Goal: Navigation & Orientation: Find specific page/section

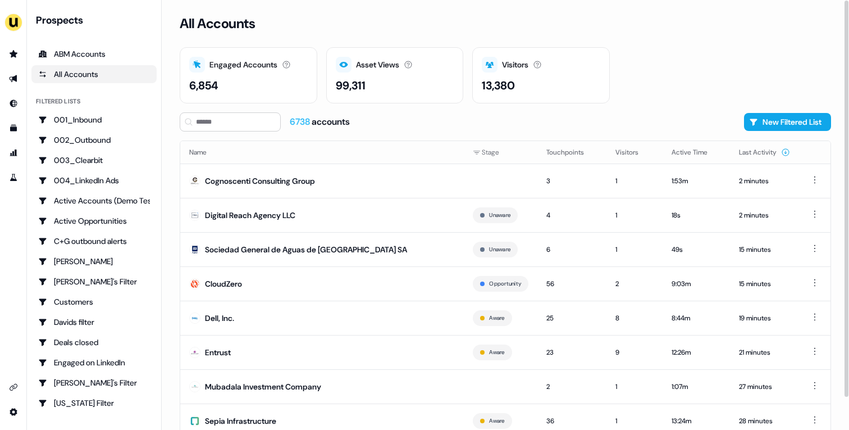
scroll to position [35, 0]
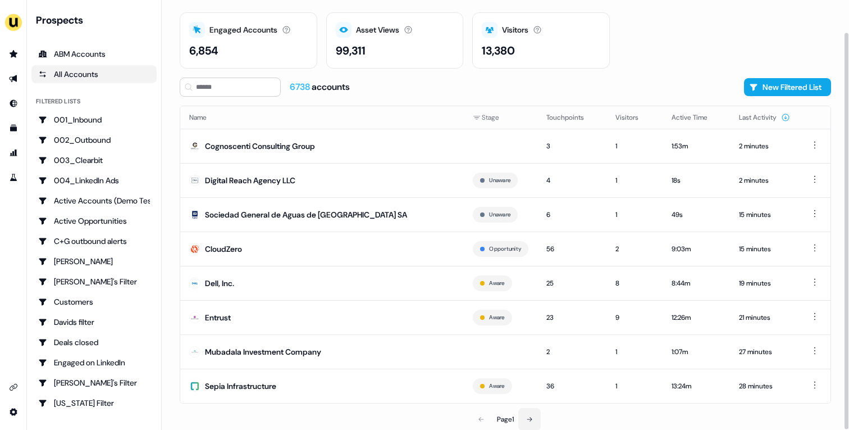
click at [531, 421] on icon at bounding box center [529, 419] width 7 height 7
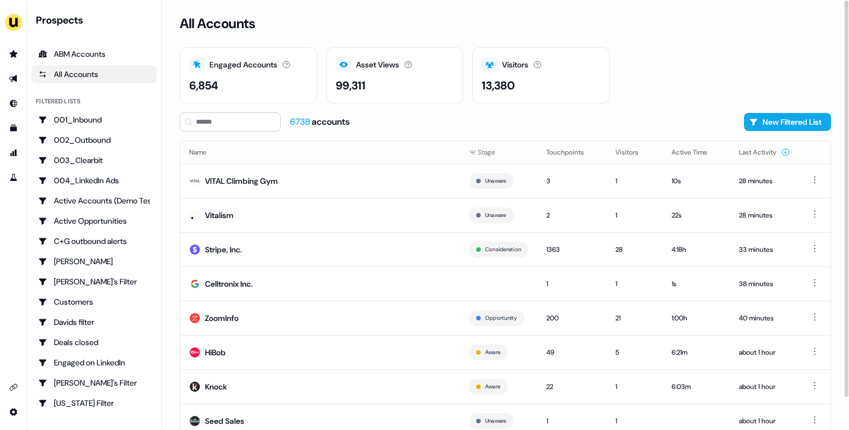
scroll to position [35, 0]
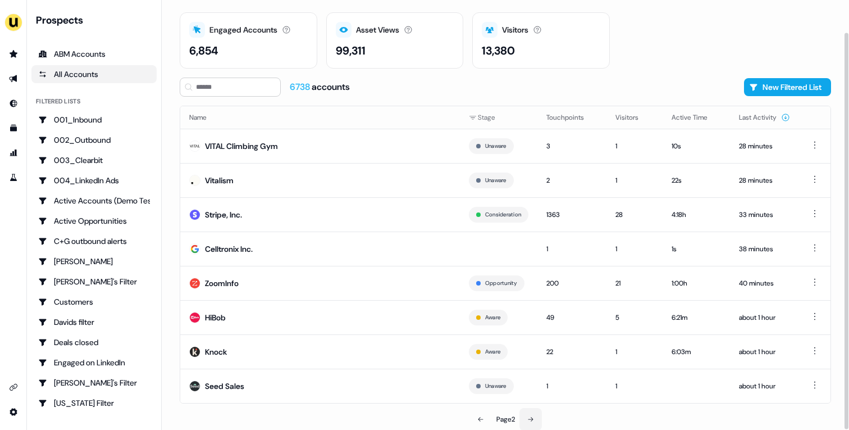
click at [525, 414] on button at bounding box center [530, 419] width 22 height 22
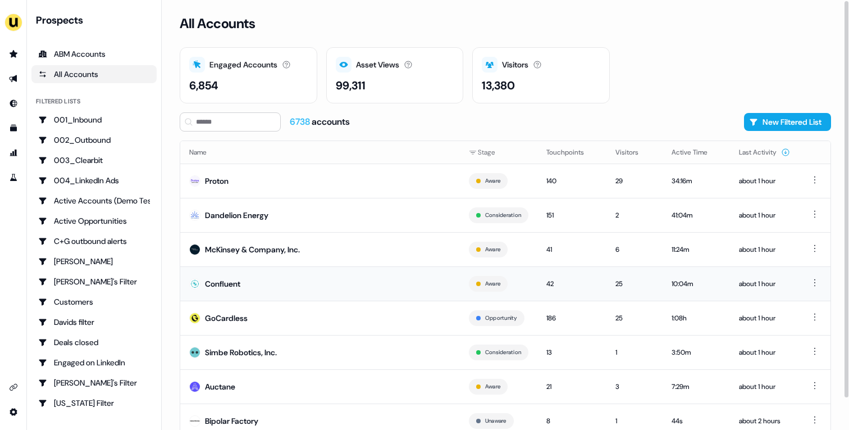
scroll to position [35, 0]
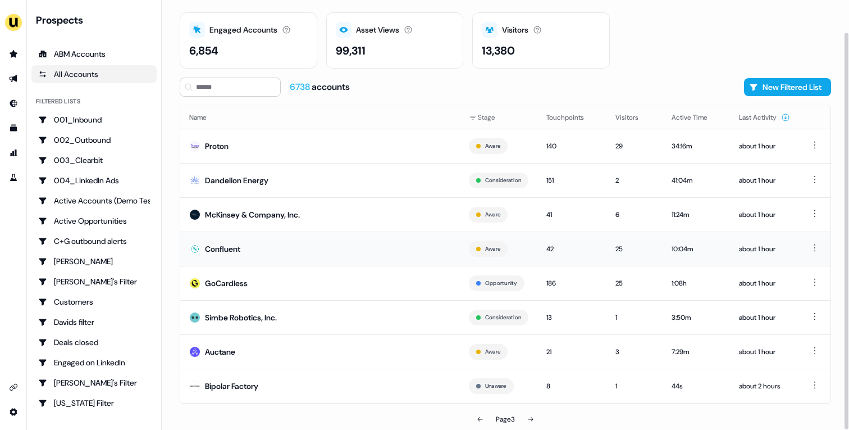
click at [375, 236] on td "Confluent" at bounding box center [320, 248] width 280 height 34
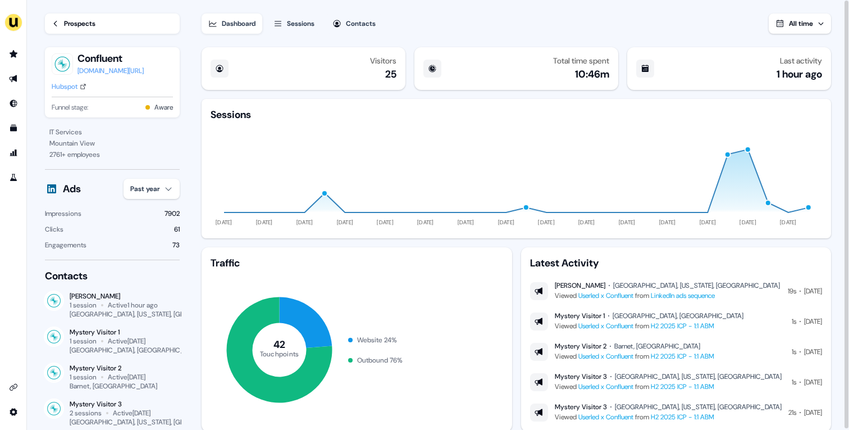
click at [58, 30] on link "Prospects" at bounding box center [112, 23] width 135 height 20
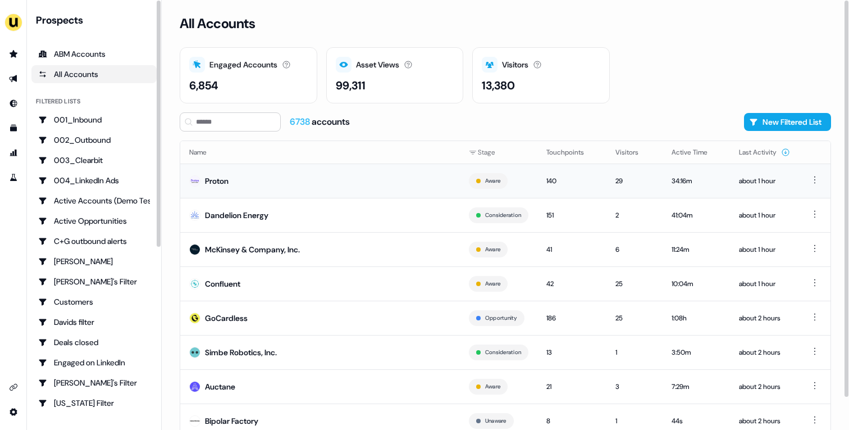
scroll to position [35, 0]
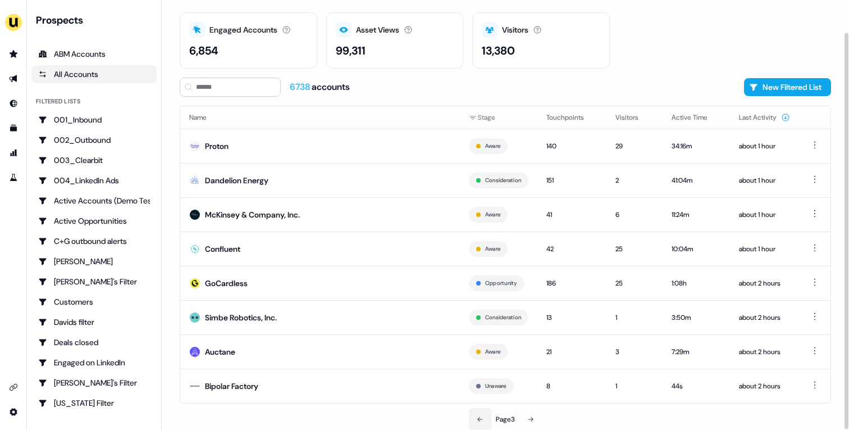
click at [481, 414] on button at bounding box center [480, 419] width 22 height 22
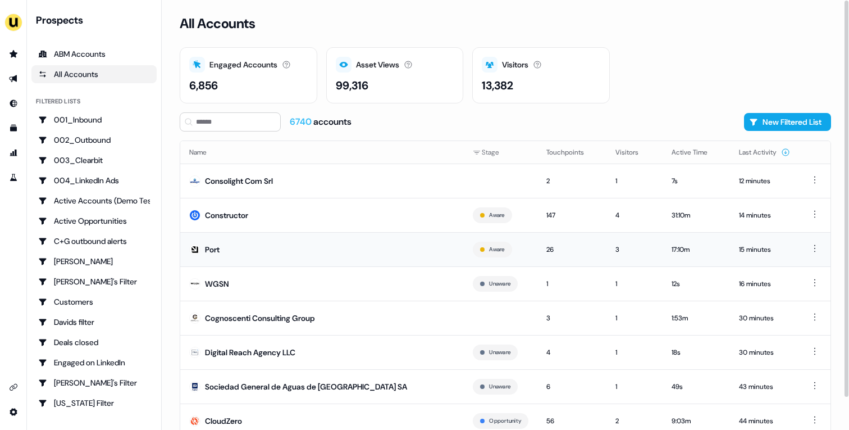
click at [353, 253] on td "Port" at bounding box center [322, 249] width 284 height 34
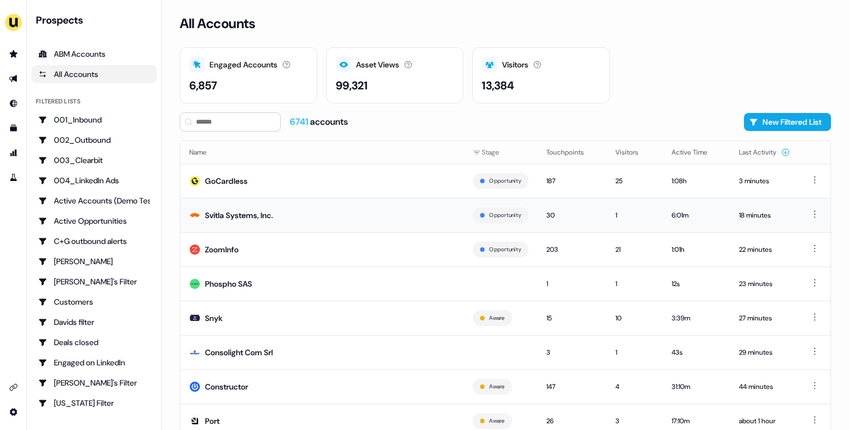
click at [309, 204] on td "Svitla Systems, Inc." at bounding box center [322, 215] width 284 height 34
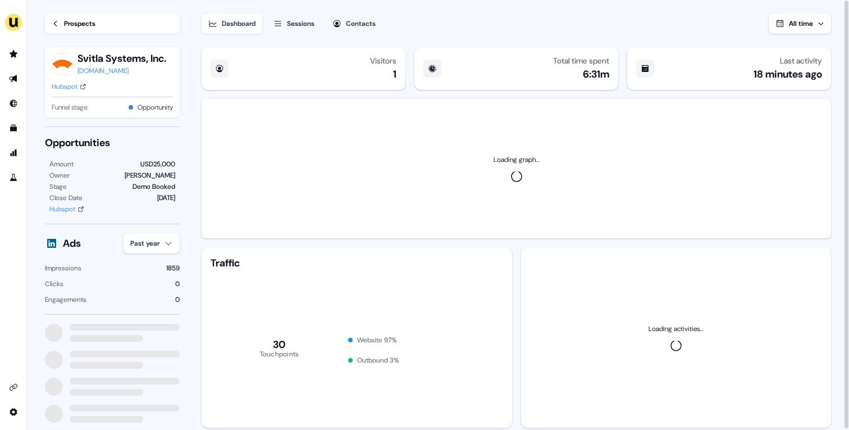
click at [67, 86] on div "Hubspot" at bounding box center [65, 86] width 26 height 11
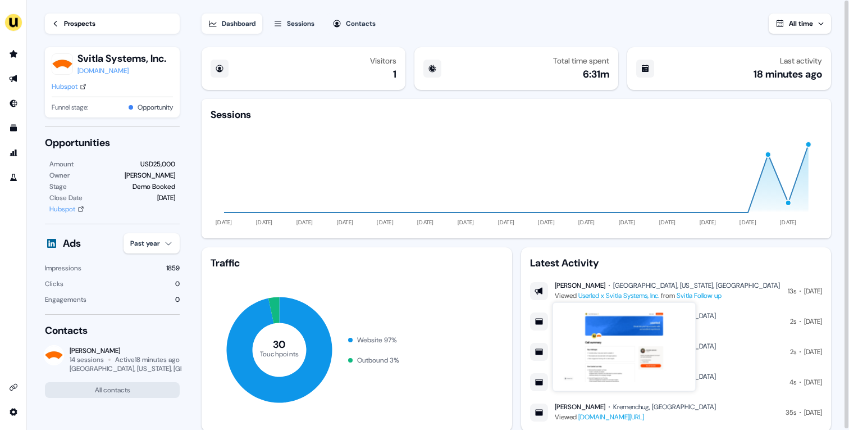
click at [624, 293] on link "Userled x Svitla Systems, Inc." at bounding box center [618, 295] width 81 height 9
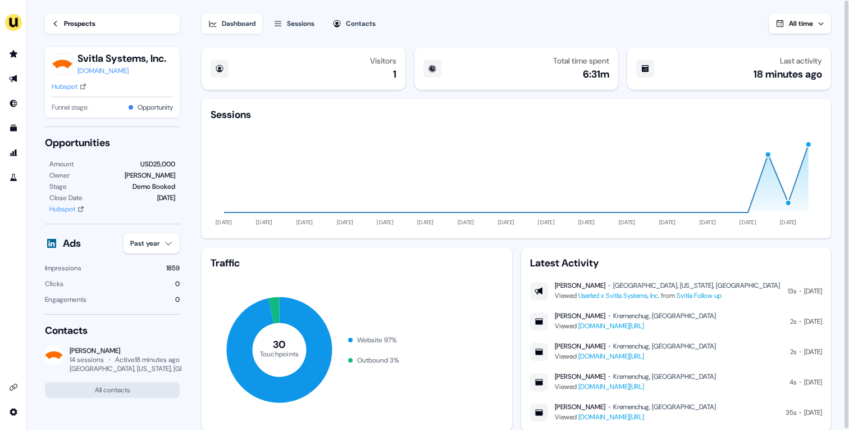
click at [77, 26] on div "Prospects" at bounding box center [79, 23] width 31 height 11
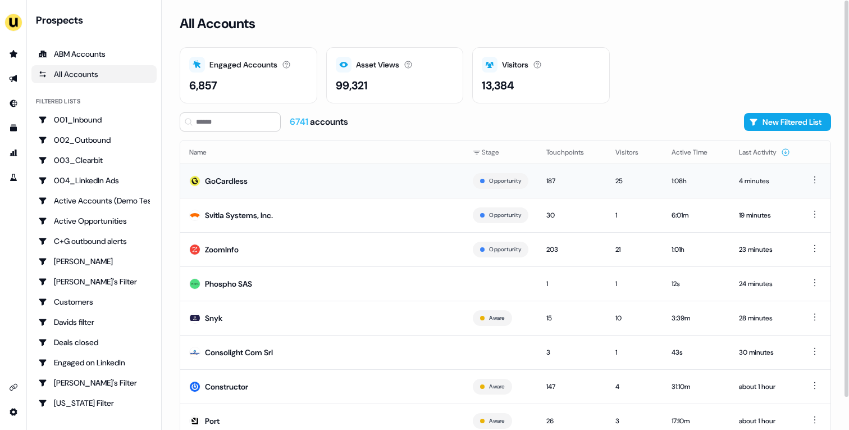
click at [333, 188] on td "GoCardless" at bounding box center [322, 180] width 284 height 34
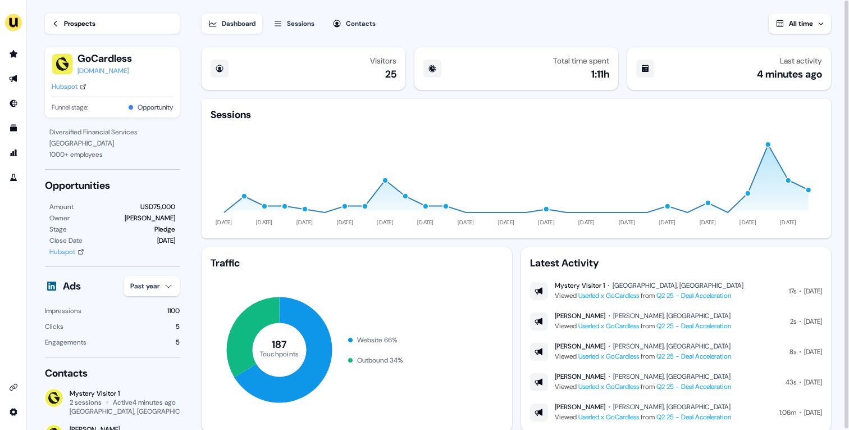
click at [94, 20] on div "Prospects" at bounding box center [79, 23] width 31 height 11
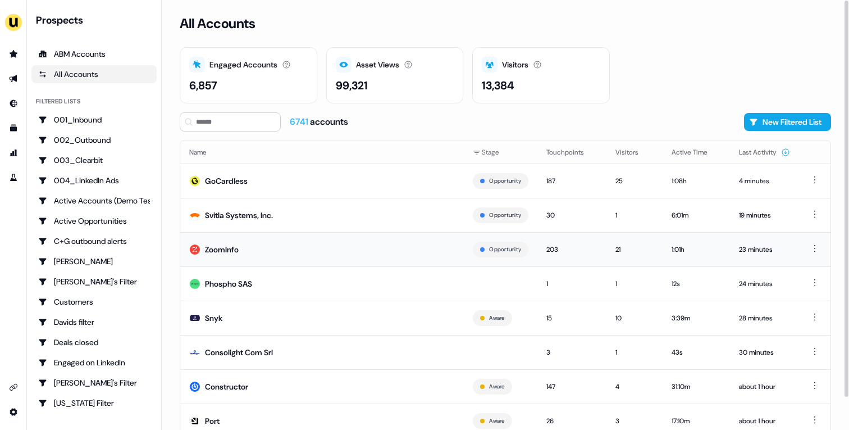
click at [272, 248] on td "ZoomInfo" at bounding box center [322, 249] width 284 height 34
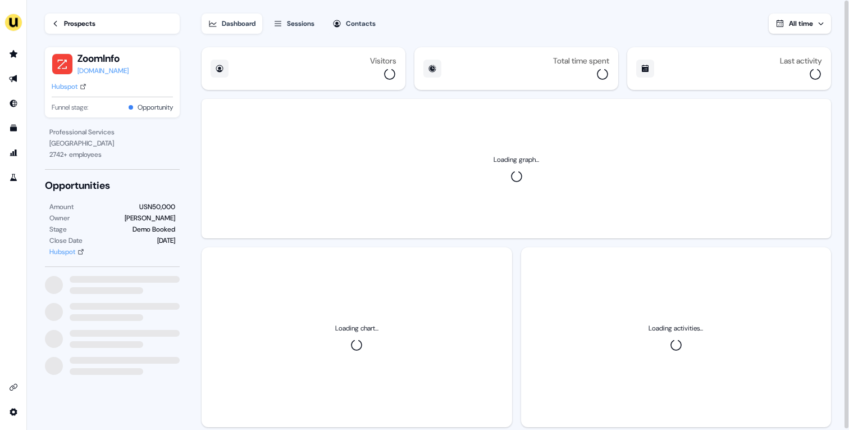
click at [72, 87] on div "Hubspot" at bounding box center [65, 86] width 26 height 11
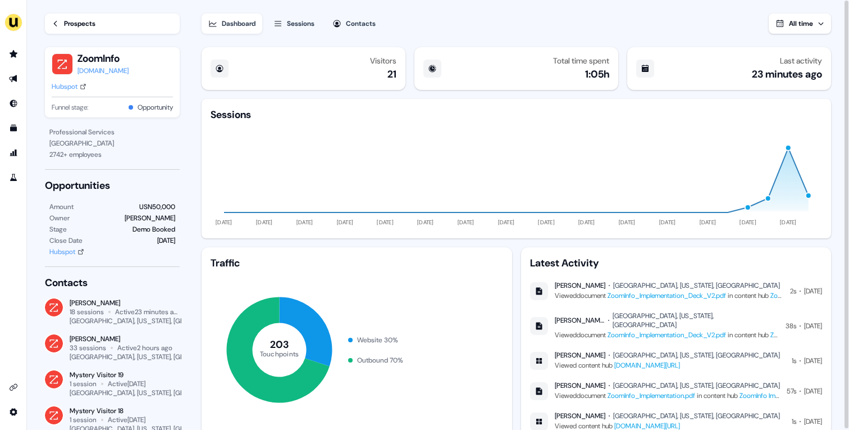
scroll to position [32, 0]
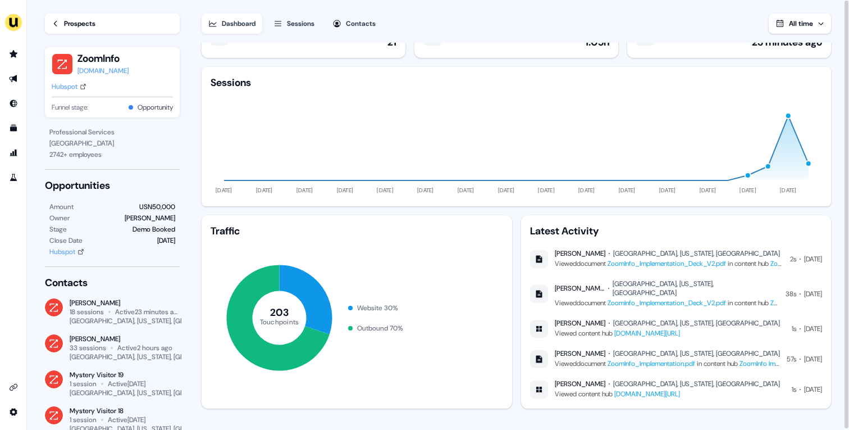
click at [72, 89] on div "Hubspot" at bounding box center [65, 86] width 26 height 11
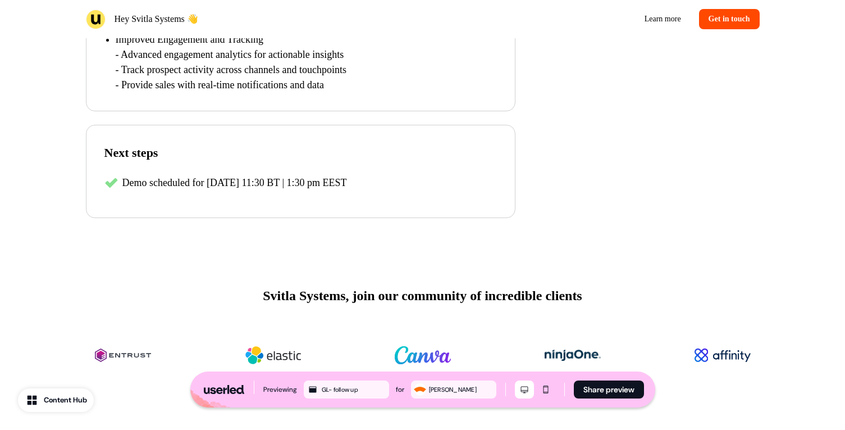
scroll to position [535, 0]
